Goal: Task Accomplishment & Management: Use online tool/utility

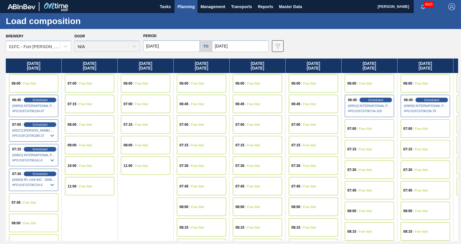
click at [309, 42] on div "Brewery 01FC - [GEOGRAPHIC_DATA][PERSON_NAME] Brewery Door N/A Period [DATE] to…" at bounding box center [232, 42] width 452 height 20
click at [368, 21] on div "Load composition" at bounding box center [230, 21] width 461 height 16
click at [320, 44] on div "Brewery 01FC - Fort Collins Brewery Door N/A Period 10/03/2025 to 10/31/2025 Da…" at bounding box center [232, 42] width 452 height 20
click at [188, 10] on button "Planning" at bounding box center [186, 6] width 23 height 13
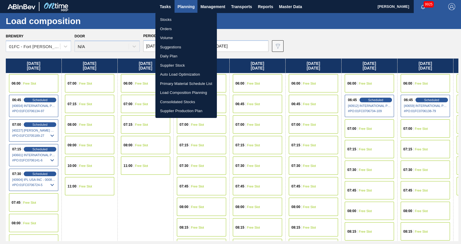
drag, startPoint x: 173, startPoint y: 20, endPoint x: 444, endPoint y: 21, distance: 270.3
click at [173, 20] on li "Stocks" at bounding box center [185, 19] width 61 height 9
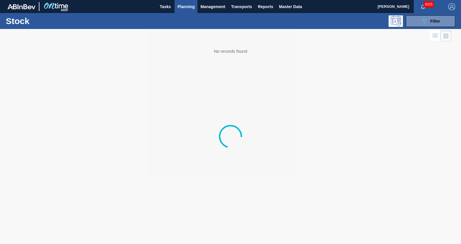
click at [444, 21] on button "089F7B8B-B2A5-4AFE-B5C0-19BA573D28AC Filter" at bounding box center [430, 21] width 49 height 12
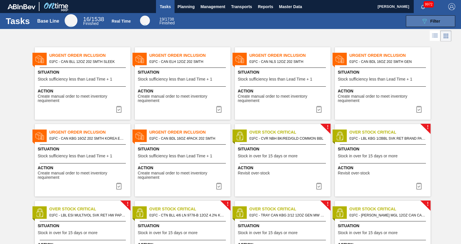
click at [432, 19] on span "Filter" at bounding box center [435, 21] width 10 height 5
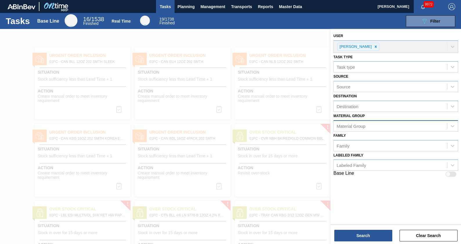
click at [384, 128] on div "Material Group" at bounding box center [390, 126] width 113 height 8
click at [189, 3] on span "Planning" at bounding box center [185, 6] width 17 height 7
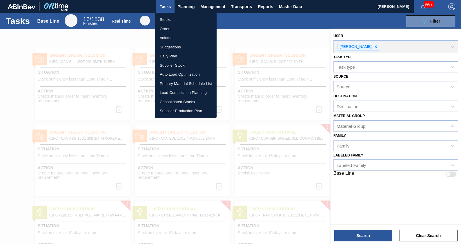
click at [169, 17] on li "Stocks" at bounding box center [185, 19] width 61 height 9
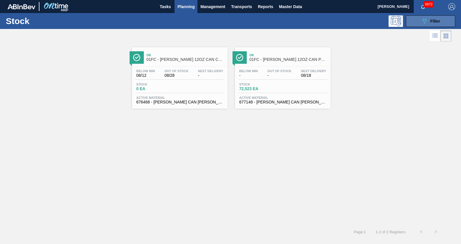
click at [435, 20] on span "Filter" at bounding box center [435, 21] width 10 height 5
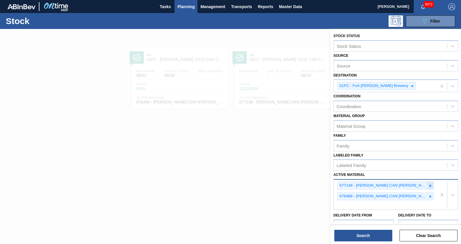
click at [429, 184] on icon at bounding box center [430, 186] width 4 height 4
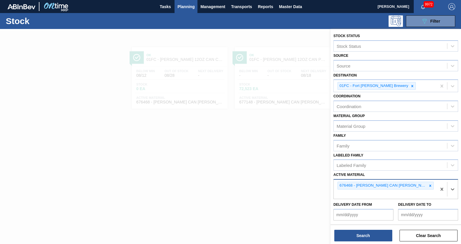
click at [429, 184] on icon at bounding box center [430, 186] width 4 height 4
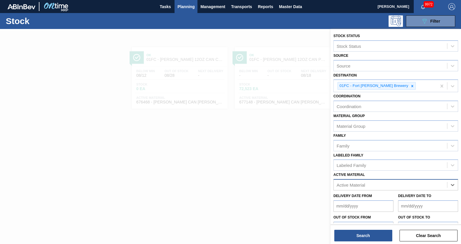
click at [345, 183] on div "Active Material" at bounding box center [351, 185] width 28 height 5
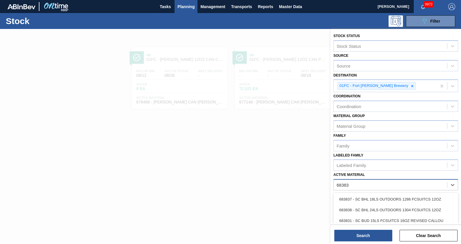
type Material "683837"
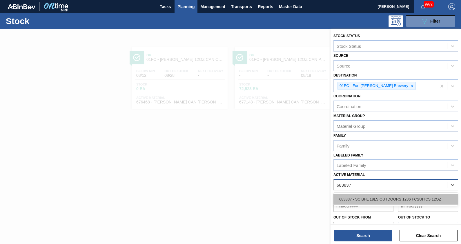
click at [362, 195] on div "683837 - SC BHL 18LS OUTDOORS 1286 FCSUITCS 12OZ" at bounding box center [395, 199] width 125 height 11
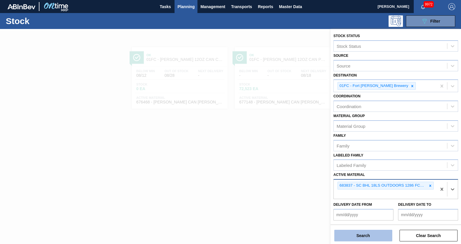
click at [367, 232] on button "Search" at bounding box center [363, 236] width 58 height 12
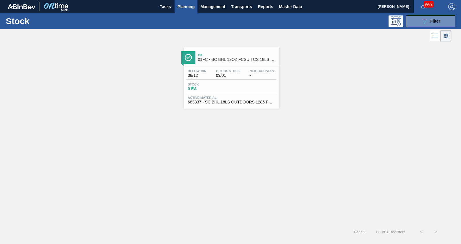
click at [224, 54] on span "Ok" at bounding box center [237, 54] width 78 height 3
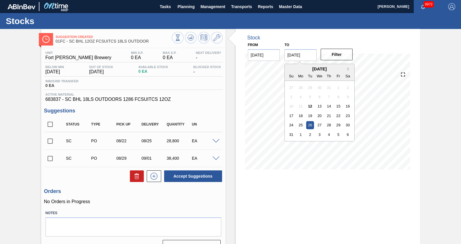
click at [305, 54] on input "[DATE]" at bounding box center [300, 55] width 32 height 12
click at [352, 68] on div "[DATE]" at bounding box center [320, 68] width 70 height 5
click at [348, 68] on button "Next Month" at bounding box center [349, 69] width 4 height 4
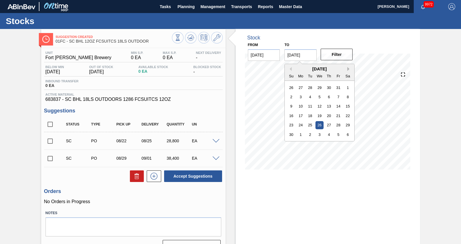
click at [348, 68] on button "Next Month" at bounding box center [349, 69] width 4 height 4
click at [318, 127] on div "31" at bounding box center [320, 125] width 8 height 8
type input "[DATE]"
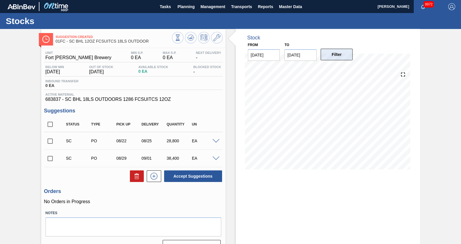
click at [339, 58] on button "Filter" at bounding box center [337, 55] width 32 height 12
click at [291, 199] on div "Stock From [DATE] to [DATE] Filter" at bounding box center [328, 143] width 184 height 228
click at [17, 148] on div "Suggestion Created 01FC - SC BHL 12OZ FCSUITCS 18LS OUTDOOR Unit Fort [PERSON_N…" at bounding box center [230, 143] width 461 height 228
click at [228, 118] on div "Stock From [DATE] to [DATE] Filter 08/14 Stock Projection 0 SAP Planning 0 Targ…" at bounding box center [323, 143] width 195 height 228
click at [49, 142] on input "checkbox" at bounding box center [50, 141] width 12 height 12
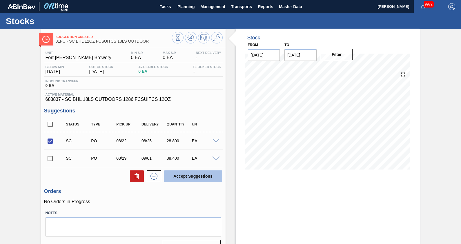
click at [184, 175] on button "Accept Suggestions" at bounding box center [193, 177] width 58 height 12
checkbox input "false"
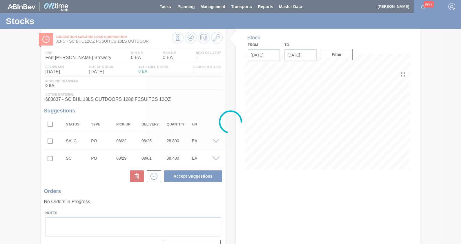
click at [215, 141] on div at bounding box center [230, 122] width 461 height 244
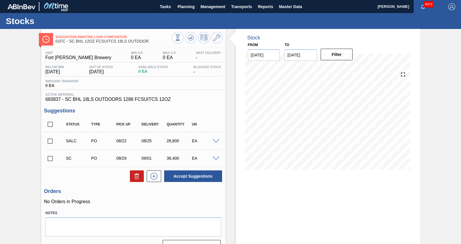
click at [215, 142] on span at bounding box center [216, 141] width 7 height 4
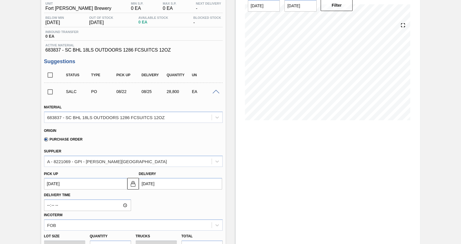
scroll to position [48, 0]
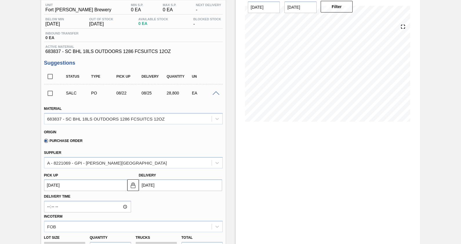
click at [217, 95] on span at bounding box center [216, 93] width 7 height 4
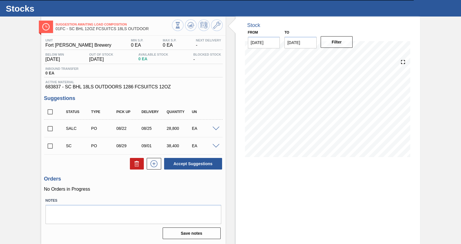
scroll to position [0, 0]
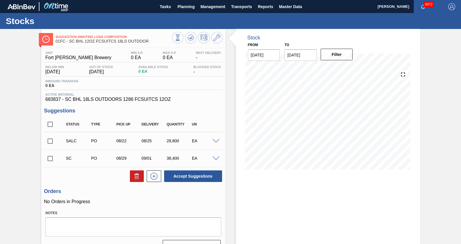
click at [216, 142] on span at bounding box center [216, 141] width 7 height 4
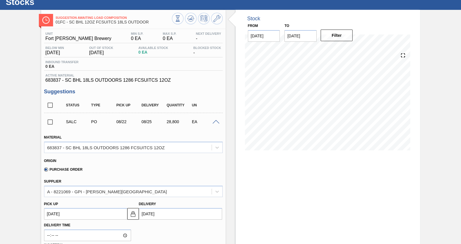
click at [216, 123] on span at bounding box center [216, 122] width 7 height 4
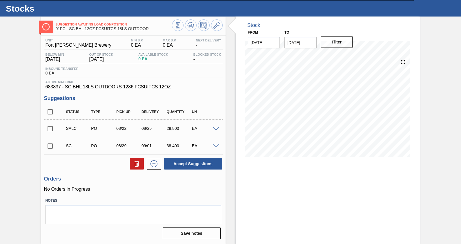
click at [229, 124] on div "Stock From [DATE] to [DATE] Filter 08/14 Stock Projection 0 SAP Planning 0 Targ…" at bounding box center [323, 131] width 195 height 228
click at [428, 43] on div "Suggestion Awaiting Load Composition 01FC - SC BHL 12OZ FCSUITCS 18LS OUTDOOR U…" at bounding box center [230, 131] width 461 height 228
click at [442, 39] on div "Suggestion Awaiting Load Composition 01FC - SC BHL 12OZ FCSUITCS 18LS OUTDOOR U…" at bounding box center [230, 131] width 461 height 228
click at [439, 126] on div "Suggestion Awaiting Load Composition 01FC - SC BHL 12OZ FCSUITCS 18LS OUTDOOR U…" at bounding box center [230, 131] width 461 height 228
click at [451, 69] on div "Suggestion Awaiting Load Composition 01FC - SC BHL 12OZ FCSUITCS 18LS OUTDOOR U…" at bounding box center [230, 131] width 461 height 228
